Goal: Task Accomplishment & Management: Use online tool/utility

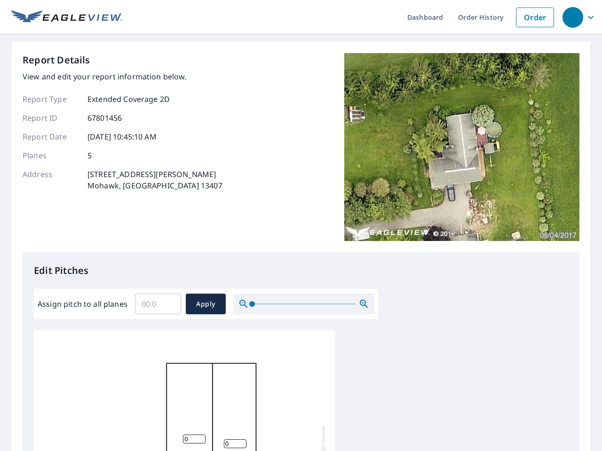
click at [301, 226] on div "Report Details View and edit your report information below. Report Type Extende…" at bounding box center [301, 152] width 556 height 199
click at [572, 17] on div "button" at bounding box center [572, 17] width 21 height 21
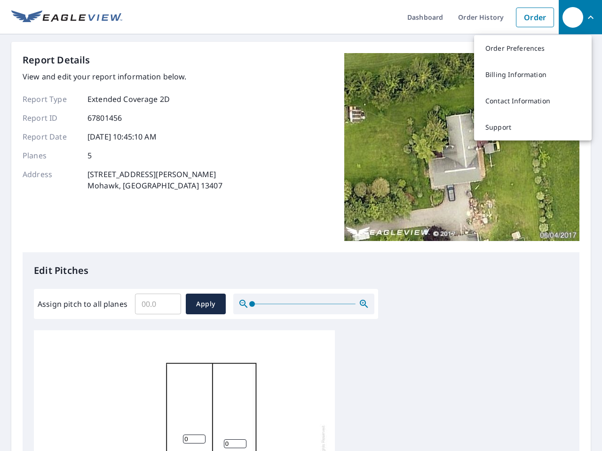
click at [158, 304] on input "Assign pitch to all planes" at bounding box center [158, 304] width 46 height 26
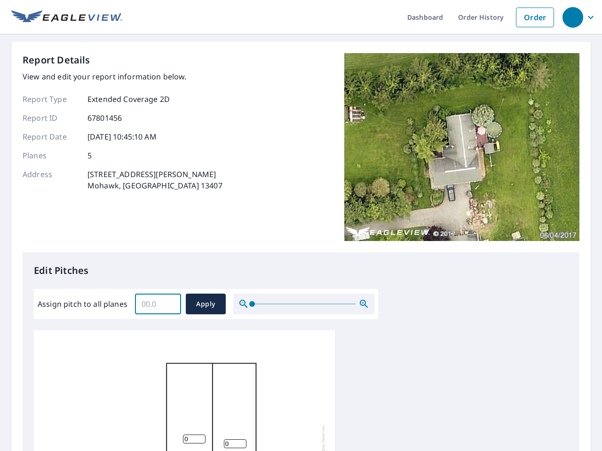
click at [205, 304] on span "Apply" at bounding box center [205, 304] width 25 height 12
click at [364, 304] on icon "button" at bounding box center [363, 303] width 11 height 11
